Goal: Communication & Community: Participate in discussion

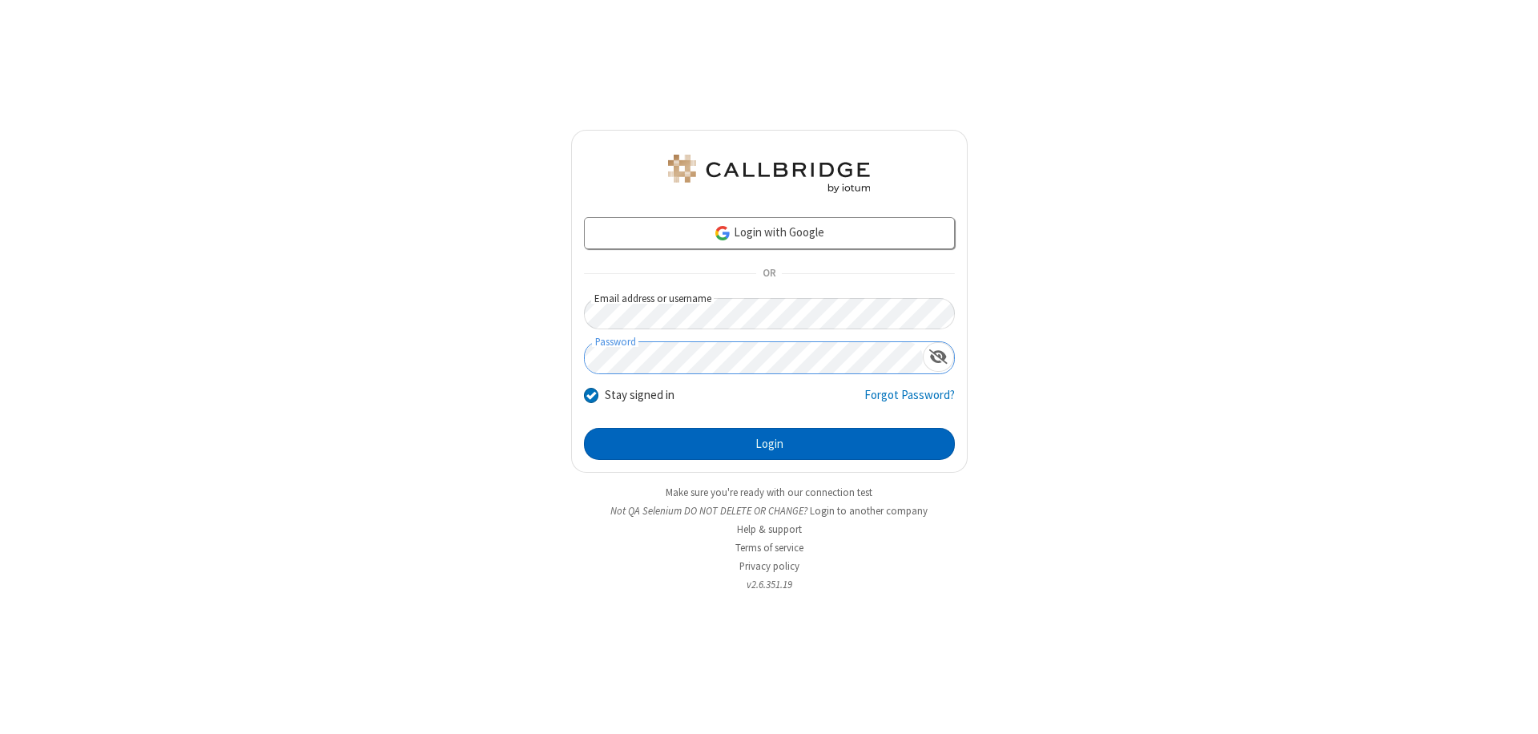
click at [769, 444] on button "Login" at bounding box center [769, 444] width 371 height 32
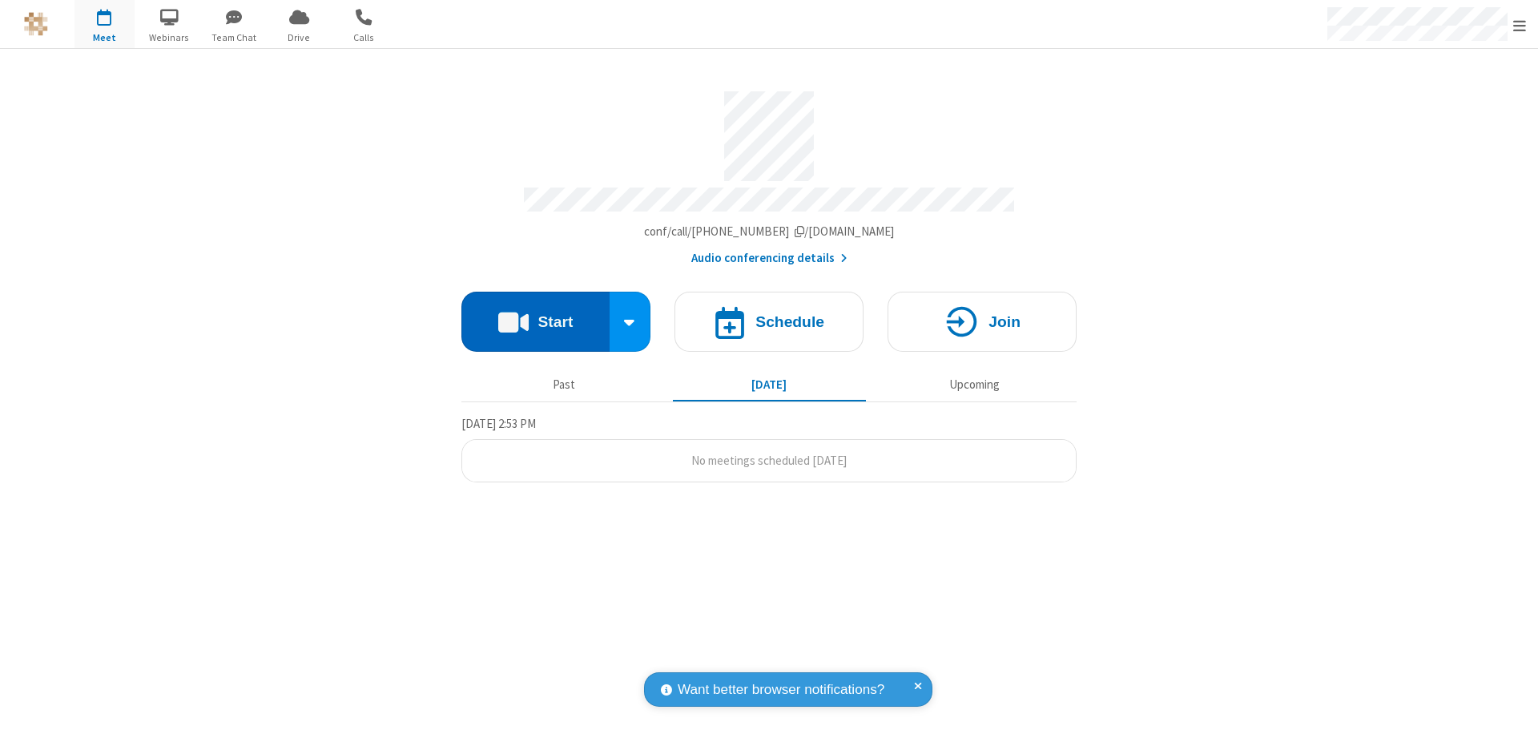
click at [535, 314] on button "Start" at bounding box center [536, 322] width 148 height 60
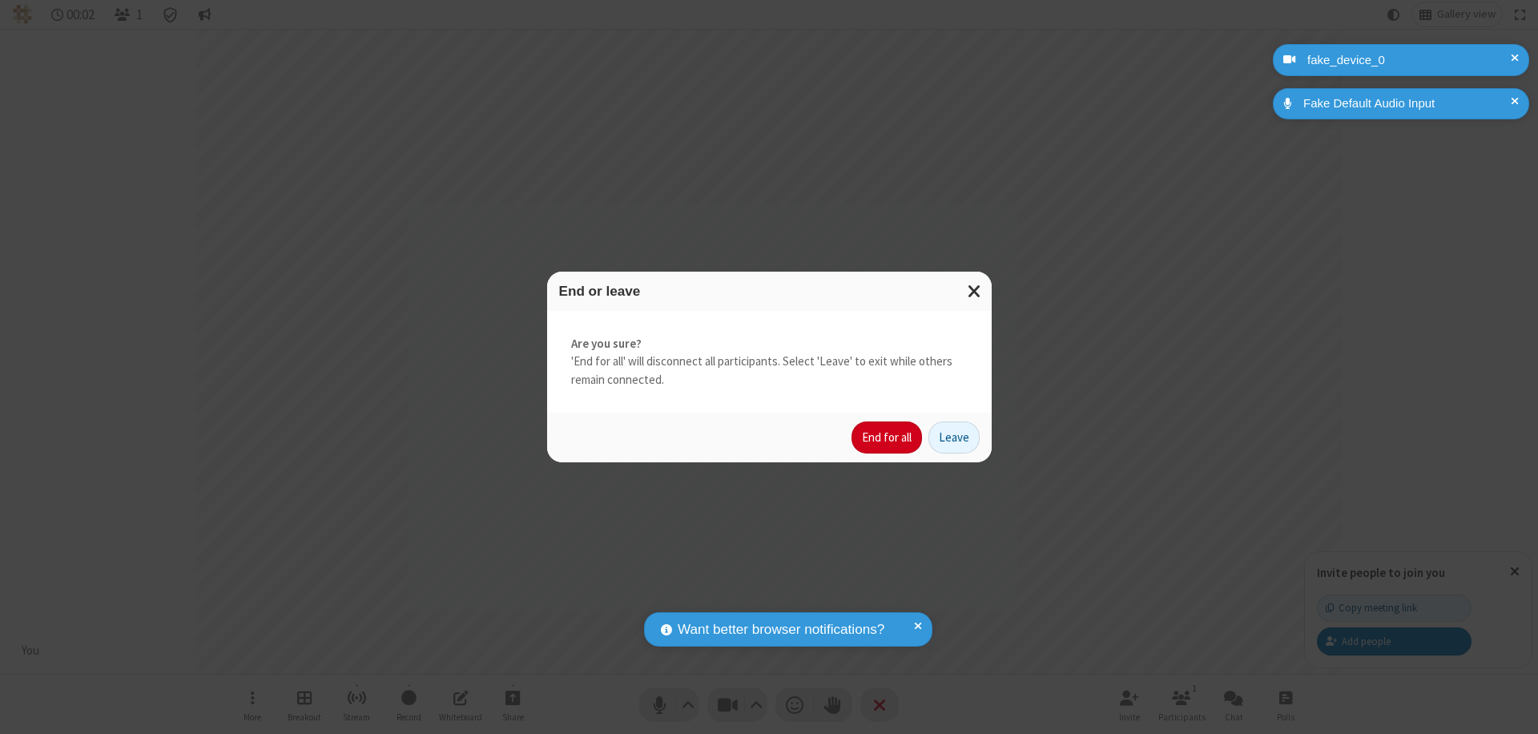
click at [888, 437] on button "End for all" at bounding box center [887, 437] width 71 height 32
